Goal: Information Seeking & Learning: Learn about a topic

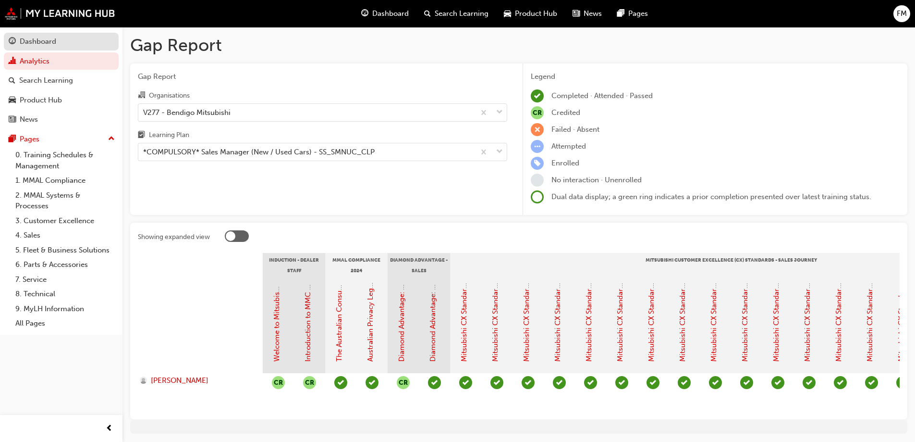
click at [46, 39] on div "Dashboard" at bounding box center [38, 41] width 37 height 11
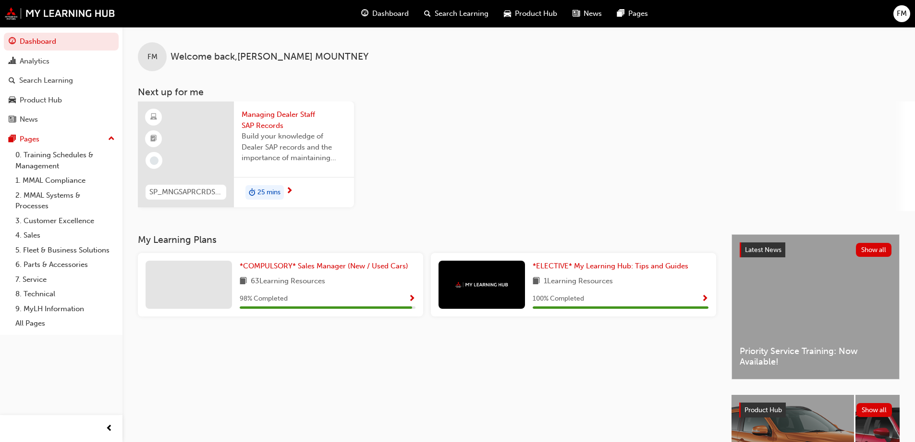
click at [265, 190] on span "25 mins" at bounding box center [269, 192] width 23 height 11
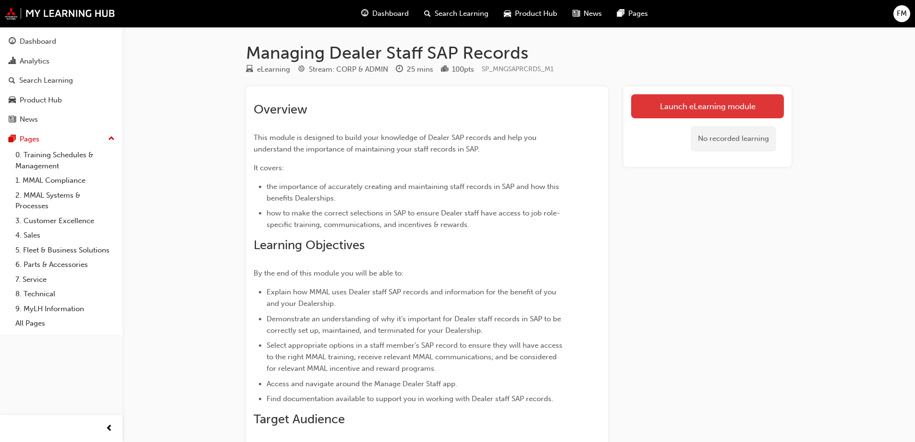
click at [714, 100] on link "Launch eLearning module" at bounding box center [707, 106] width 153 height 24
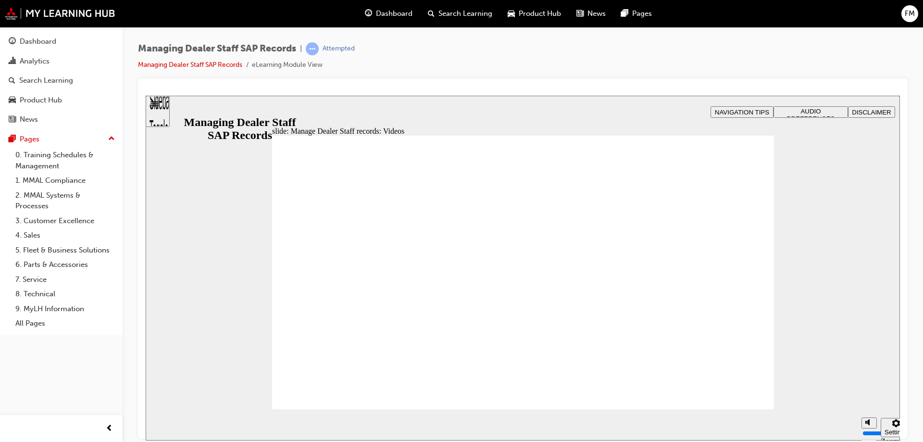
type input "9"
click at [844, 387] on rect "Mute (Ctrl+Alt+M)" at bounding box center [844, 385] width 1 height 3
type input "0"
type input "9"
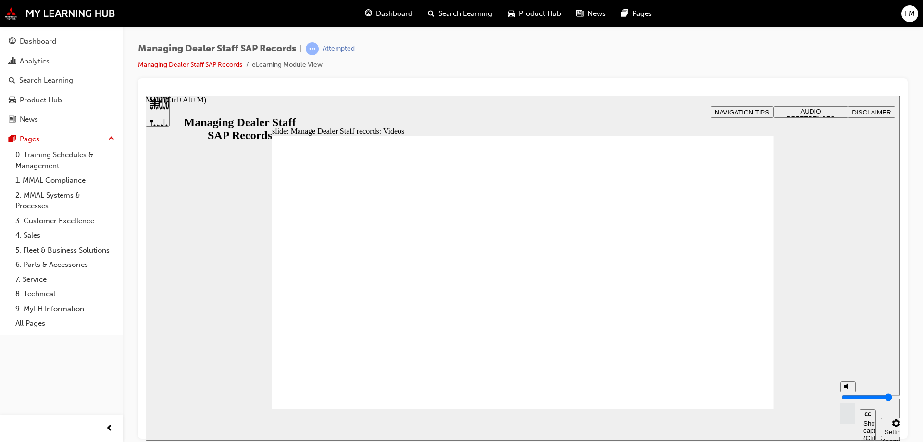
type input "0"
drag, startPoint x: 848, startPoint y: 422, endPoint x: 843, endPoint y: 416, distance: 7.6
click at [847, 420] on div "misc controls" at bounding box center [847, 406] width 14 height 50
type input "59"
type input "1"
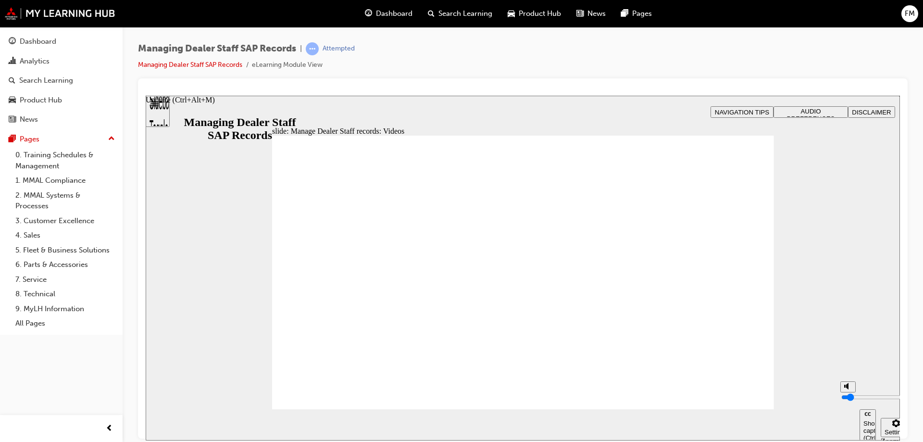
type input "59"
type input "1"
type input "3"
type input "59"
type input "3"
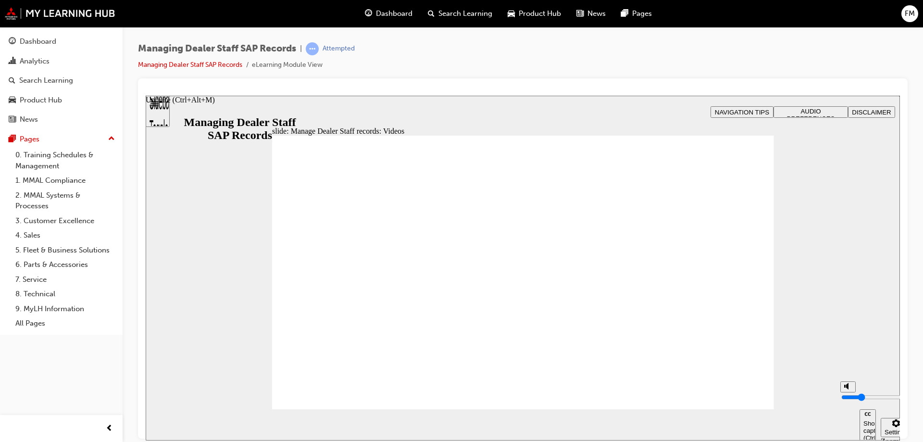
type input "5"
type input "59"
type input "5"
type input "6"
type input "59"
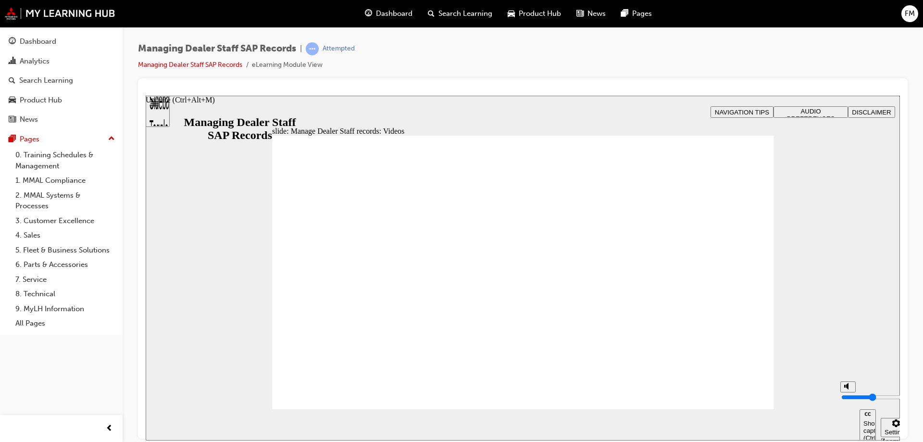
type input "6"
type input "60"
drag, startPoint x: 845, startPoint y: 406, endPoint x: 845, endPoint y: 392, distance: 13.9
type input "6"
click at [845, 393] on input "volume" at bounding box center [872, 397] width 62 height 8
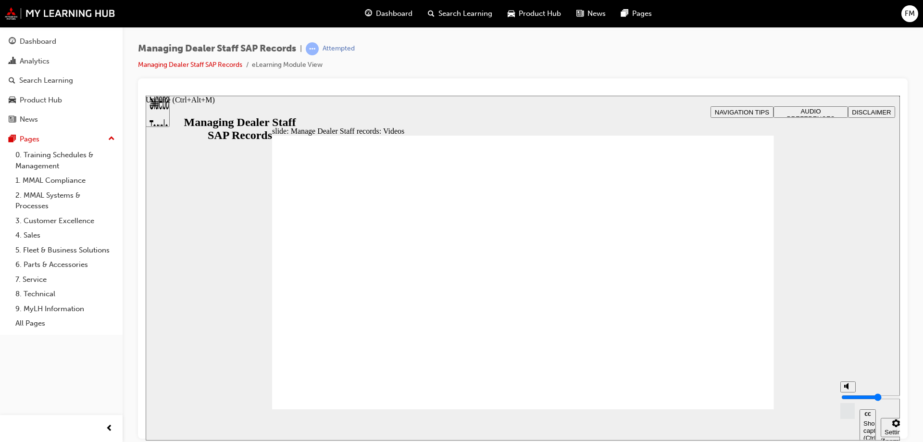
type input "60"
type input "5"
type input "60"
type input "5"
type input "60"
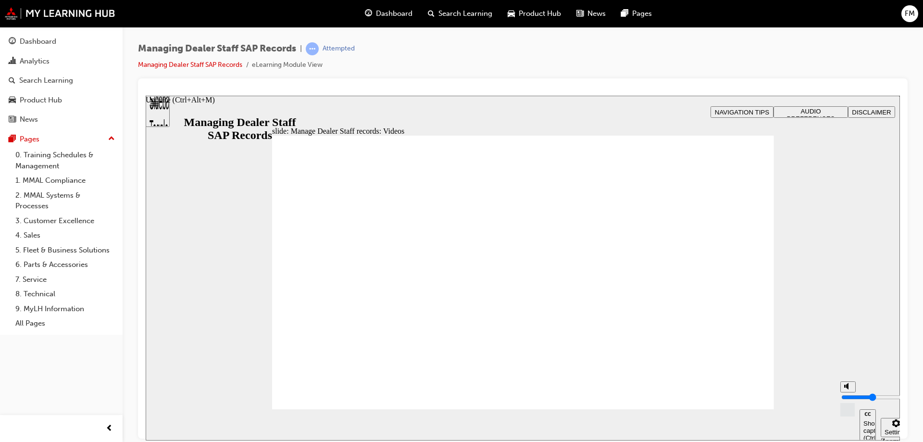
type input "5"
click at [846, 395] on input "volume" at bounding box center [872, 397] width 62 height 8
type input "123"
type input "127"
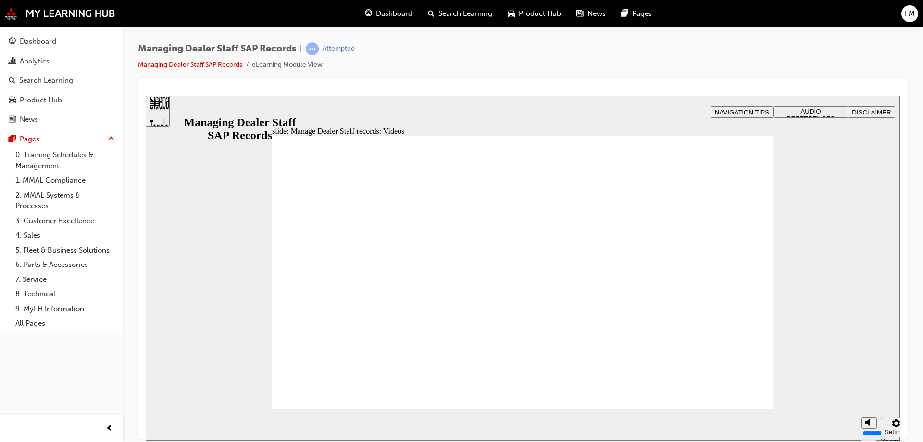
type input "254"
drag, startPoint x: 542, startPoint y: 327, endPoint x: 556, endPoint y: 346, distance: 23.7
type input "75"
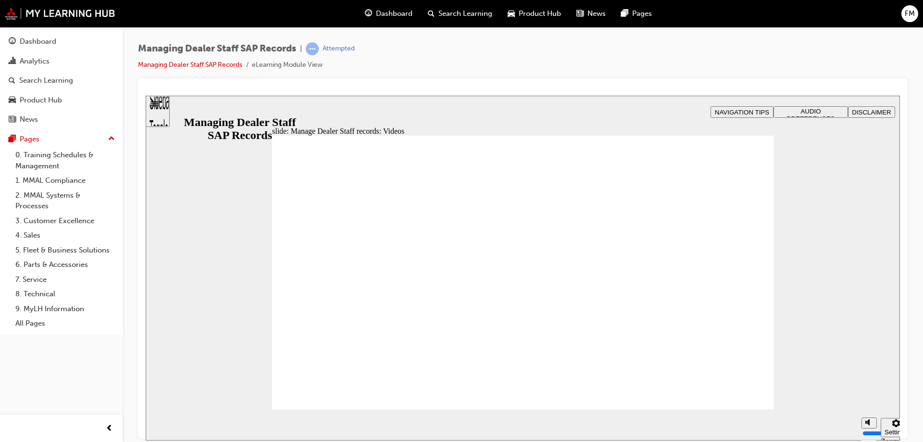
type input "144"
